Goal: Navigation & Orientation: Find specific page/section

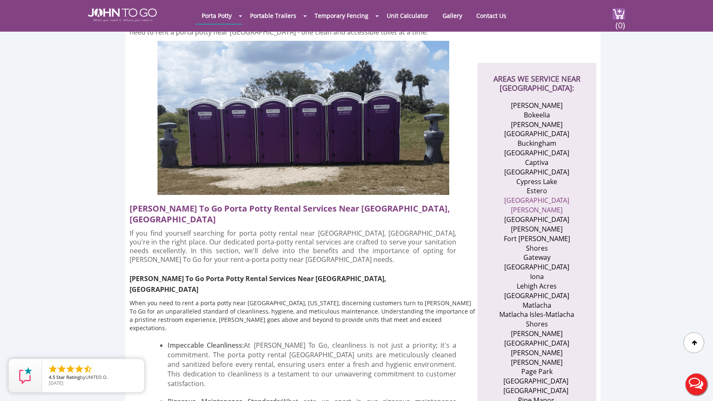
scroll to position [255, 0]
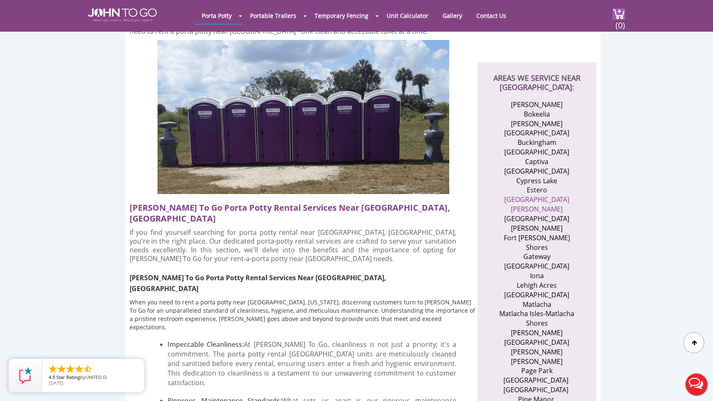
click at [541, 214] on li "Fort Myers Beach" at bounding box center [537, 223] width 81 height 19
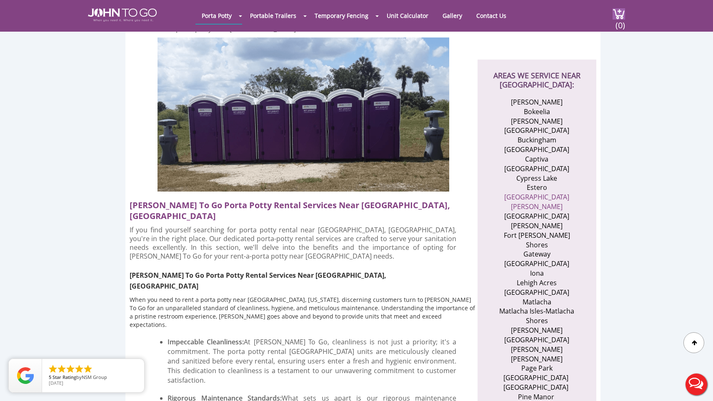
click at [542, 193] on link "Fort Myers" at bounding box center [536, 202] width 65 height 19
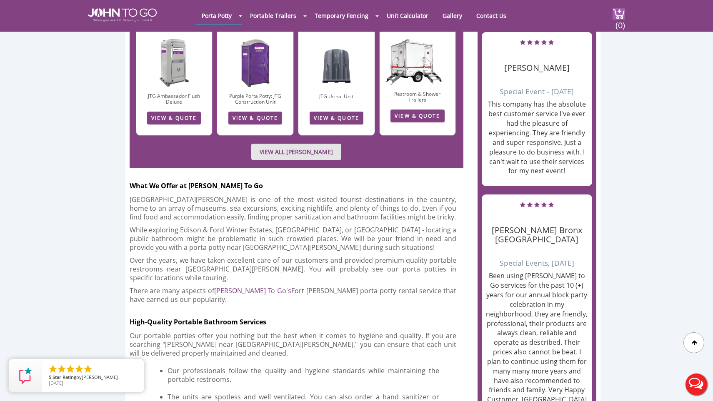
scroll to position [1051, 0]
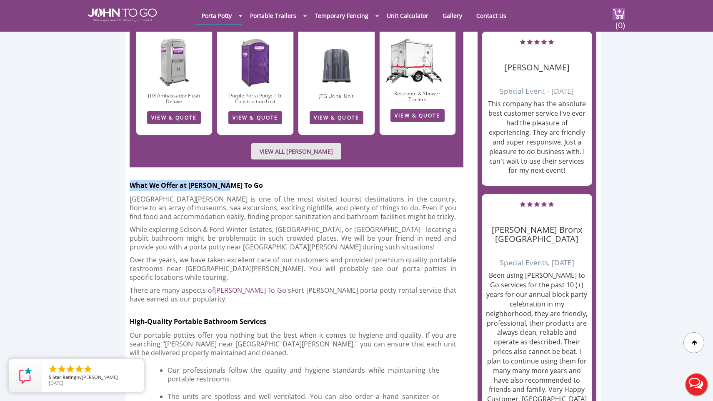
drag, startPoint x: 228, startPoint y: 148, endPoint x: 107, endPoint y: 149, distance: 121.3
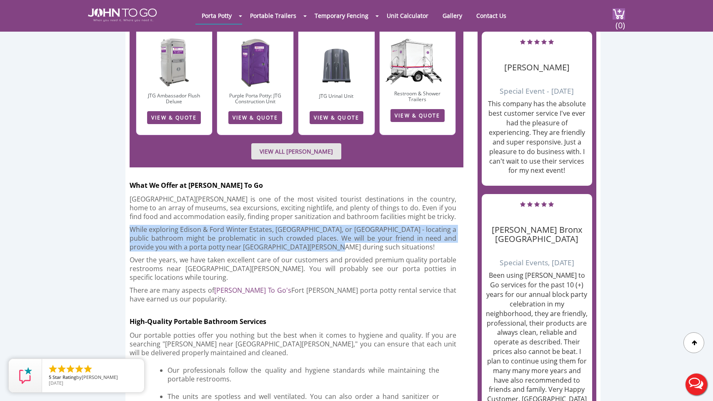
drag, startPoint x: 130, startPoint y: 195, endPoint x: 324, endPoint y: 212, distance: 194.6
click at [324, 226] on p "While exploring Edison & Ford Winter Estates, Captiva Island, or Manatee Park -…" at bounding box center [293, 239] width 327 height 26
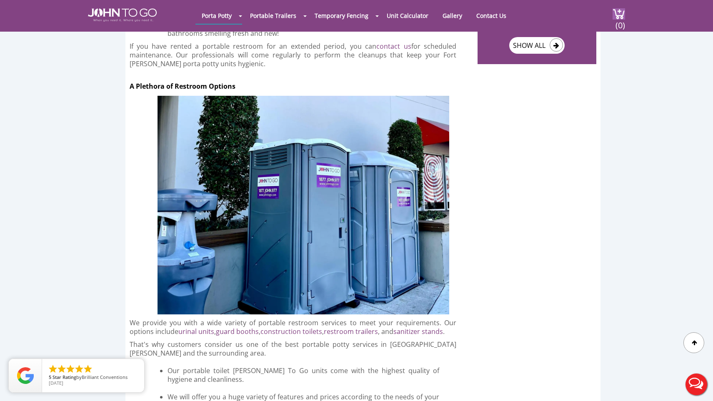
scroll to position [1451, 0]
